Goal: Check status: Check status

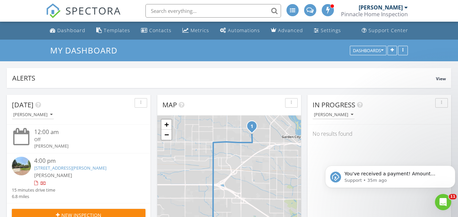
scroll to position [628, 469]
click at [452, 166] on icon "Dismiss notification" at bounding box center [454, 168] width 4 height 4
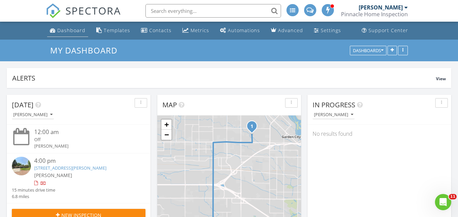
click at [66, 25] on link "Dashboard" at bounding box center [67, 30] width 41 height 13
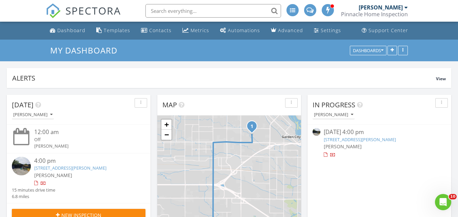
click at [77, 167] on link "[STREET_ADDRESS][PERSON_NAME]" at bounding box center [70, 168] width 72 height 6
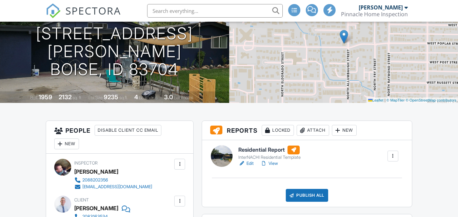
scroll to position [121, 0]
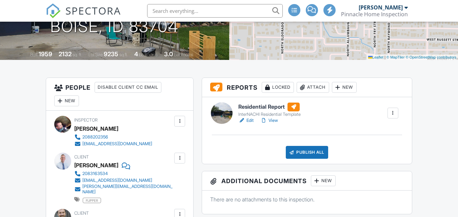
click at [253, 122] on link "Edit" at bounding box center [245, 120] width 15 height 7
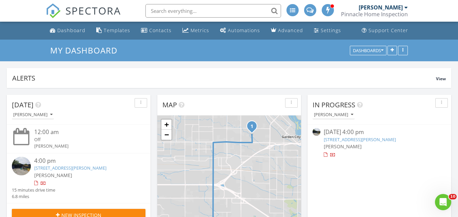
click at [102, 165] on link "[STREET_ADDRESS][PERSON_NAME]" at bounding box center [70, 168] width 72 height 6
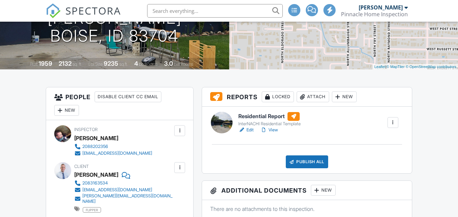
click at [277, 128] on link "View" at bounding box center [269, 130] width 18 height 7
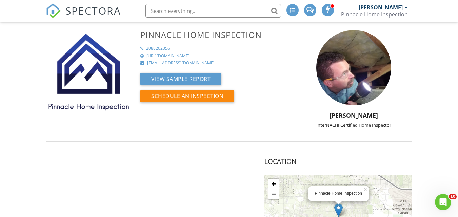
click at [96, 13] on span "SPECTORA" at bounding box center [93, 10] width 56 height 14
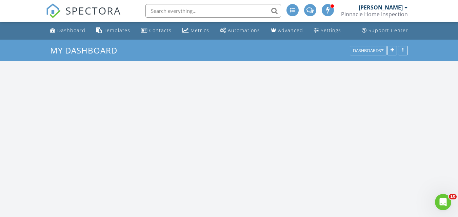
scroll to position [628, 469]
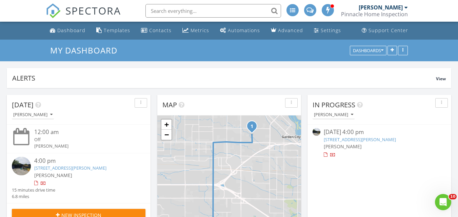
click at [89, 166] on link "2101 N Allumbaugh St, Boise, ID 83704" at bounding box center [70, 168] width 72 height 6
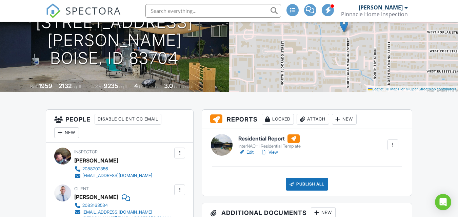
click at [277, 151] on link "View" at bounding box center [269, 152] width 18 height 7
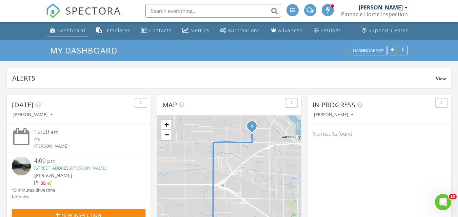
click at [69, 30] on div "Dashboard" at bounding box center [71, 30] width 28 height 6
